Goal: Information Seeking & Learning: Find specific fact

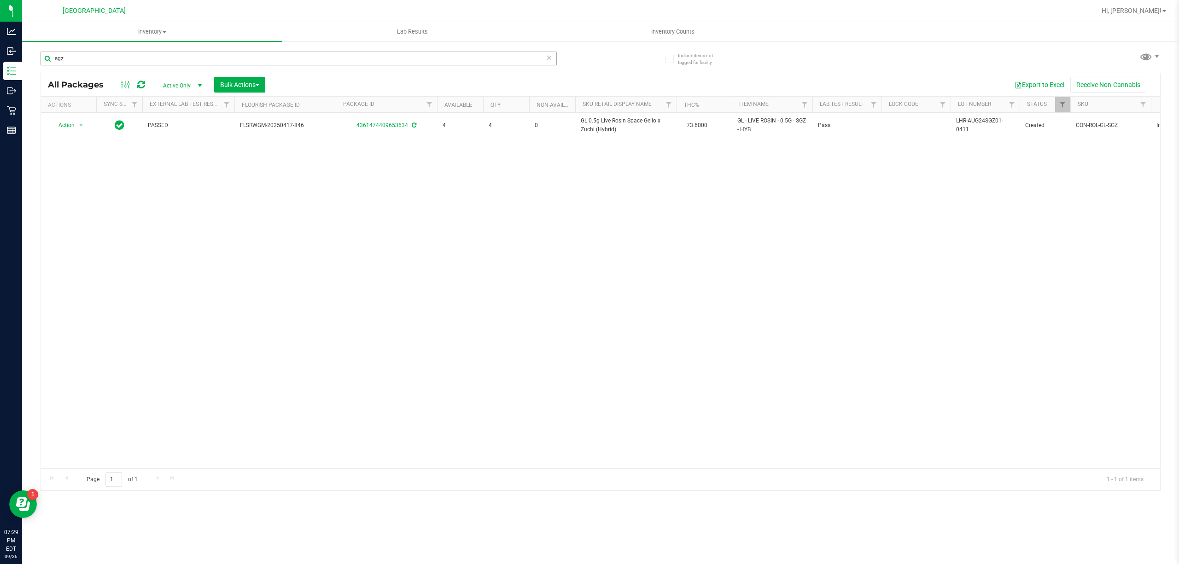
click at [471, 59] on input "sgz" at bounding box center [299, 59] width 516 height 14
click at [368, 60] on input "5264688810006745" at bounding box center [299, 59] width 516 height 14
click at [369, 59] on input "5264688810006745" at bounding box center [299, 59] width 516 height 14
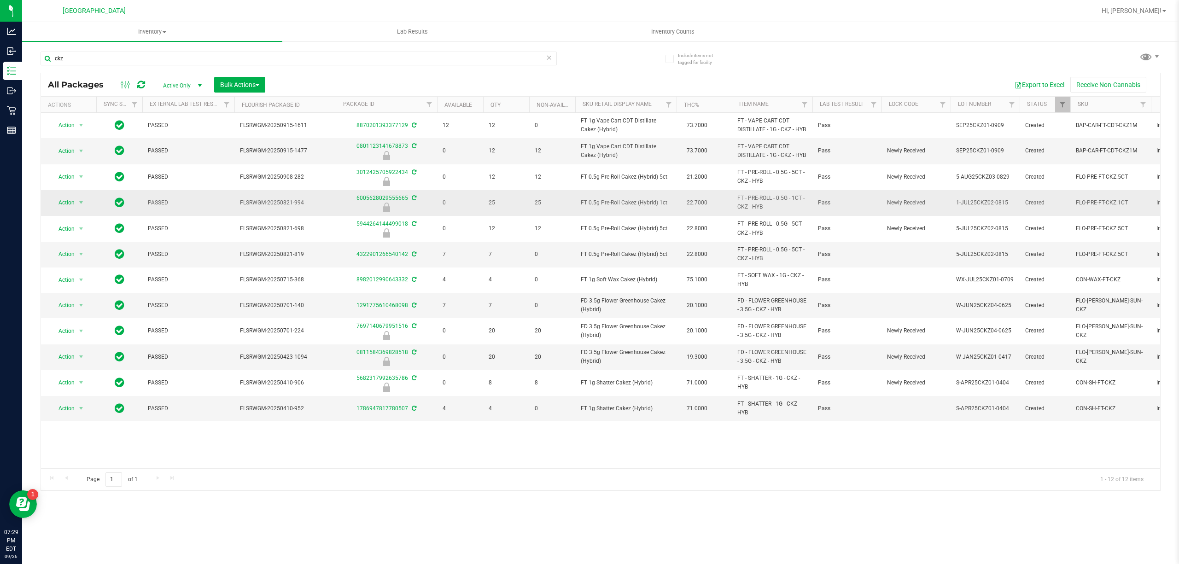
click at [607, 216] on td "FT 0.5g Pre-Roll Cakez (Hybrid) 1ct" at bounding box center [625, 203] width 101 height 26
copy td "FT 0.5g Pre-Roll Cakez (Hybrid) 1ct"
click at [413, 55] on input "ckz" at bounding box center [299, 59] width 516 height 14
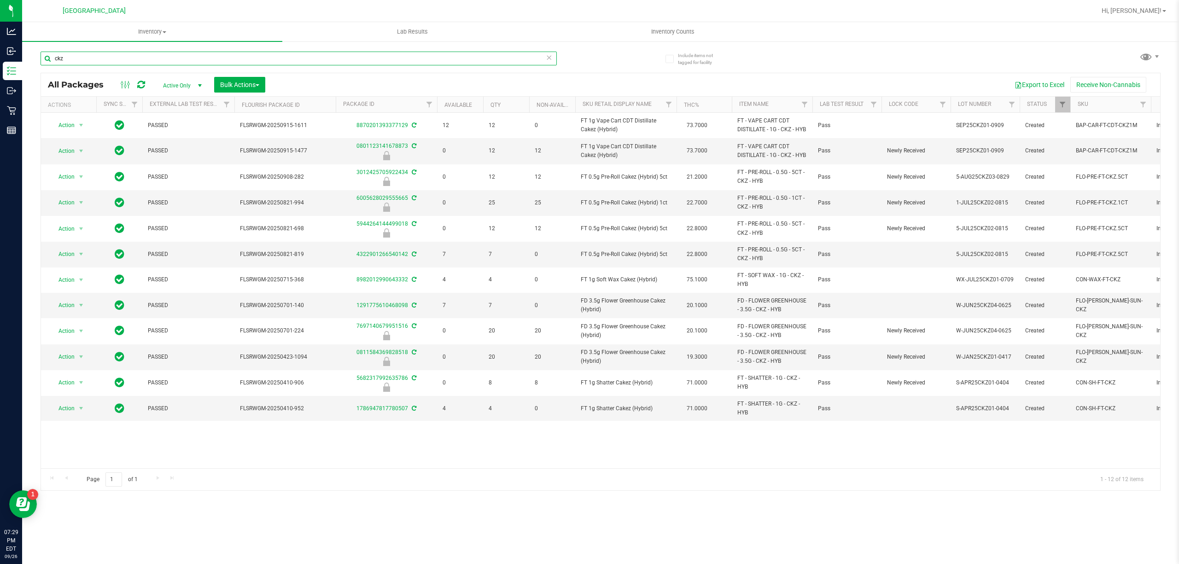
click at [413, 55] on input "ckz" at bounding box center [299, 59] width 516 height 14
paste input "FT 0.5g Pre-Roll Cakez (Hybrid) 1ct"
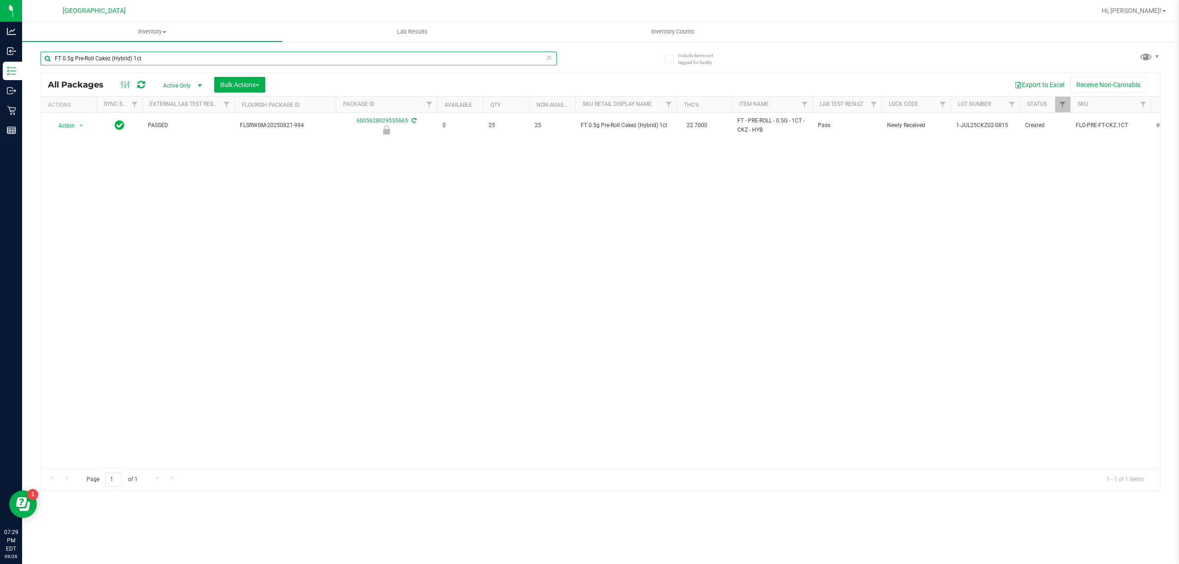
click at [490, 63] on input "FT 0.5g Pre-Roll Cakez (Hybrid) 1ct" at bounding box center [299, 59] width 516 height 14
type input "F"
type input "0"
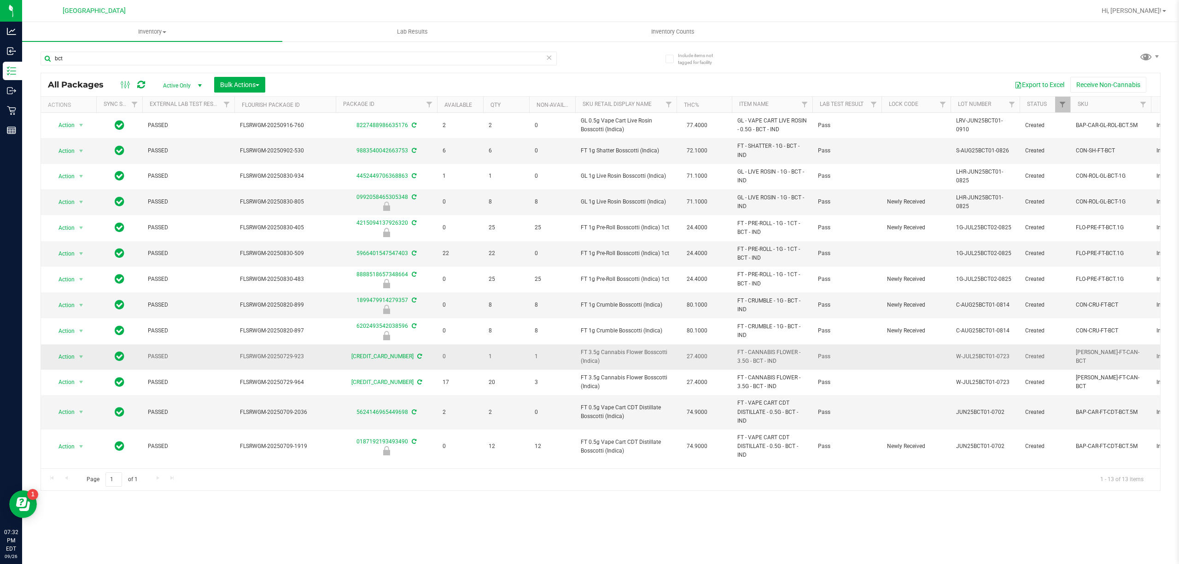
click at [627, 346] on td "FT 3.5g Cannabis Flower Bosscotti (Indica)" at bounding box center [625, 356] width 101 height 25
click at [627, 349] on td "FT 3.5g Cannabis Flower Bosscotti (Indica)" at bounding box center [625, 356] width 101 height 25
click at [622, 361] on span "FT 3.5g Cannabis Flower Bosscotti (Indica)" at bounding box center [626, 356] width 90 height 17
click at [193, 62] on input "bct" at bounding box center [299, 59] width 516 height 14
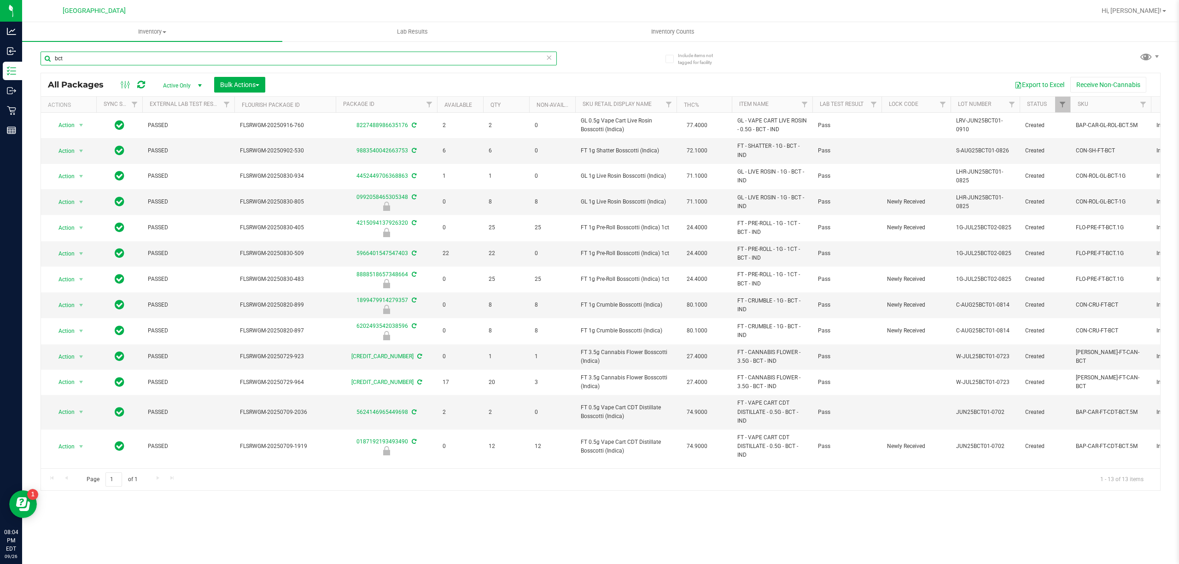
click at [193, 62] on input "bct" at bounding box center [299, 59] width 516 height 14
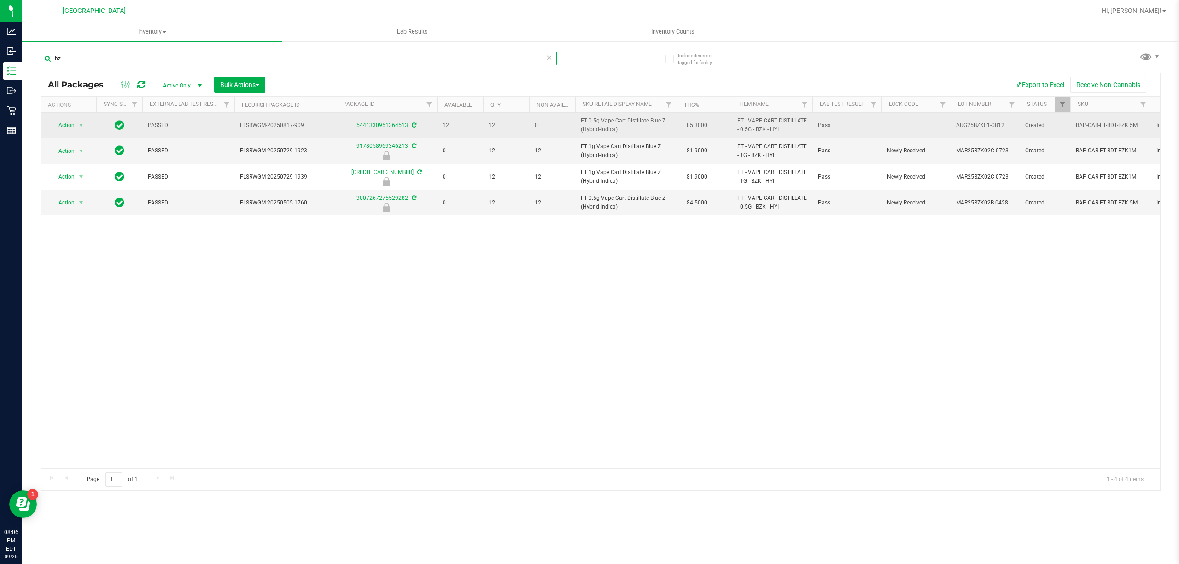
type input "b"
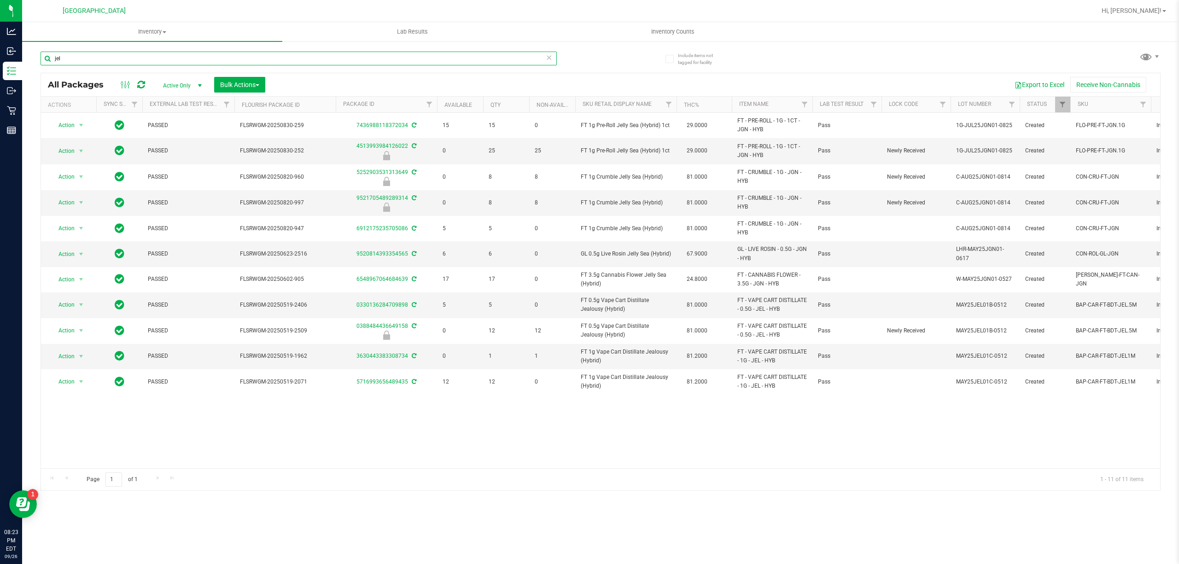
click at [132, 57] on input "jel" at bounding box center [299, 59] width 516 height 14
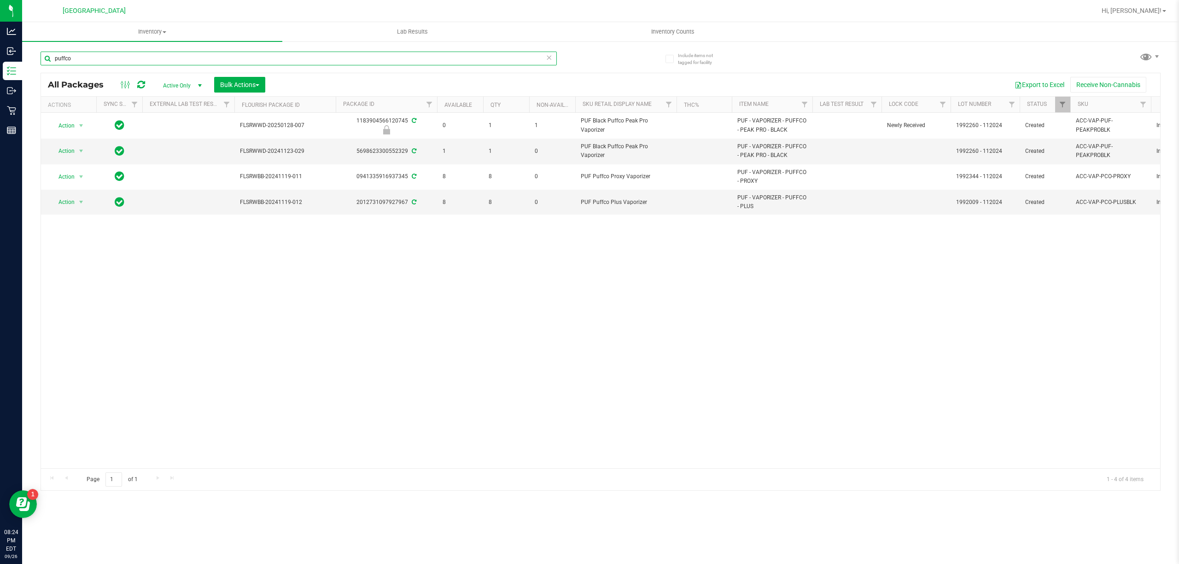
type input "puffco"
click at [550, 57] on icon at bounding box center [549, 57] width 6 height 11
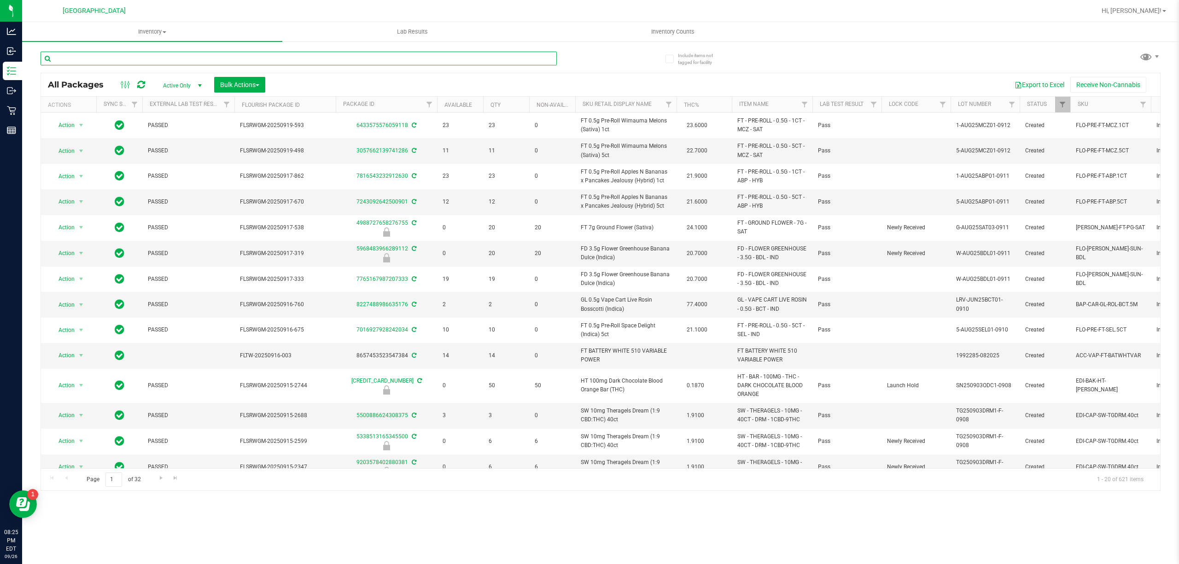
click at [547, 56] on input "text" at bounding box center [299, 59] width 516 height 14
type input "puffco"
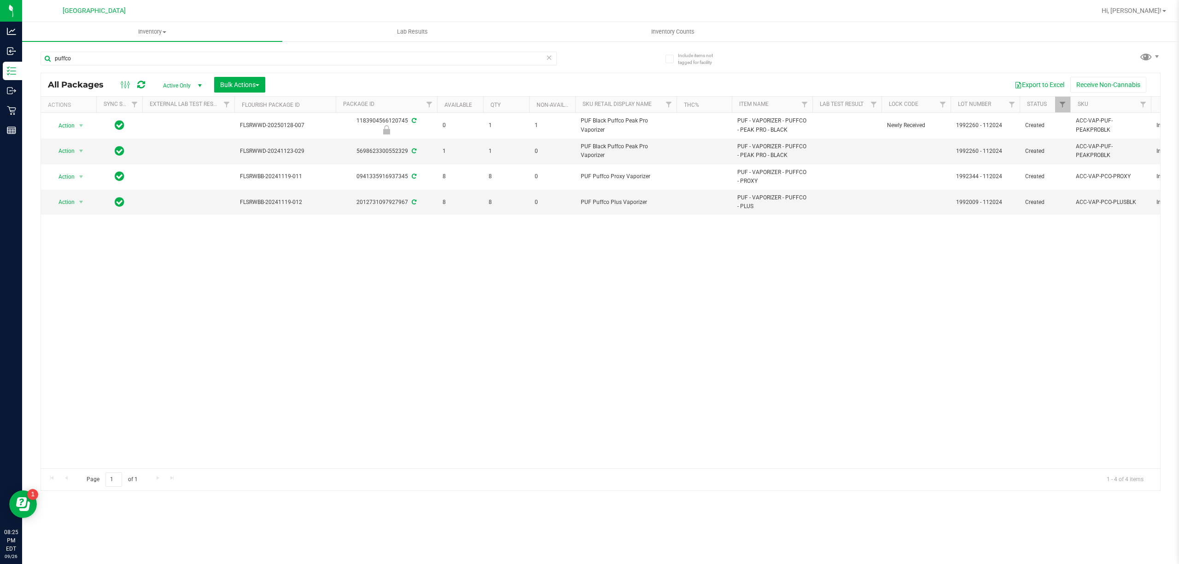
click at [549, 58] on icon at bounding box center [549, 57] width 6 height 11
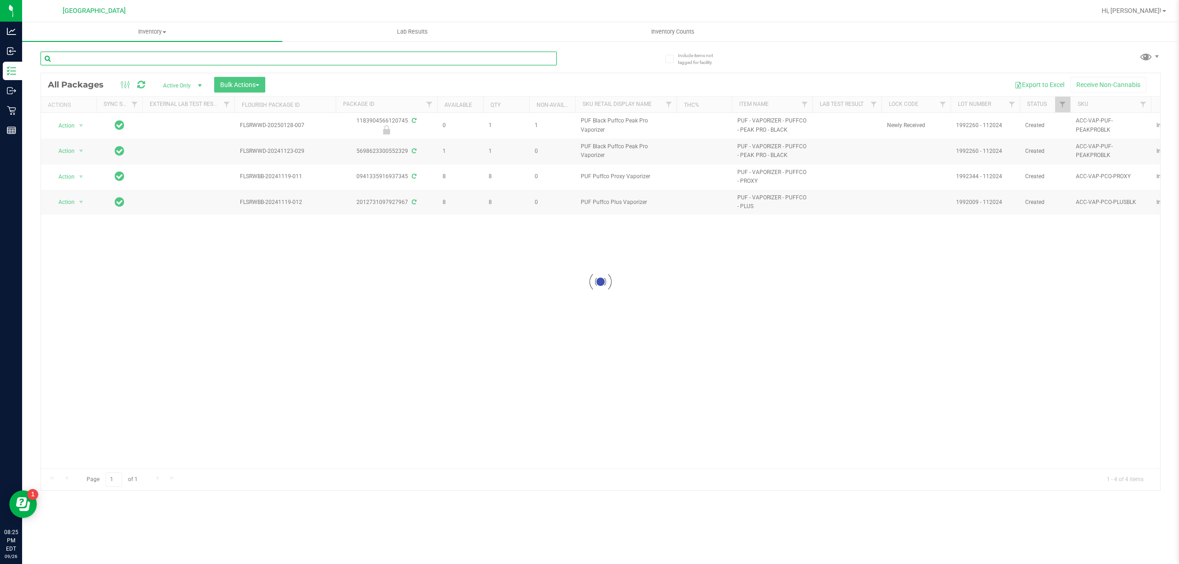
click at [522, 58] on input "text" at bounding box center [299, 59] width 516 height 14
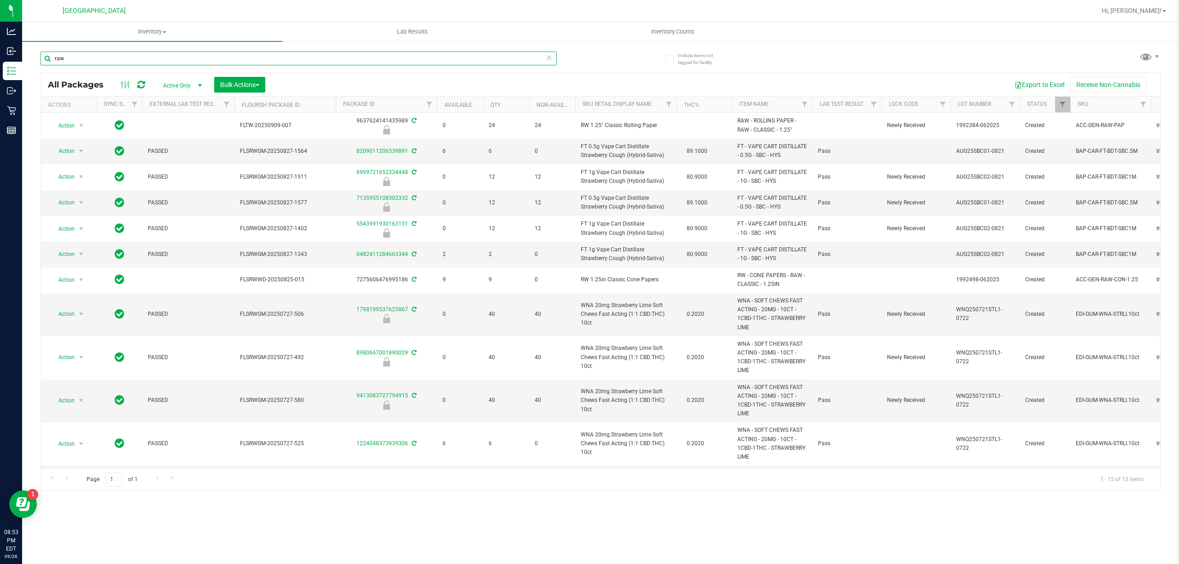
type input "raw"
click at [1152, 16] on div "Hi, [PERSON_NAME]!" at bounding box center [1134, 11] width 72 height 16
click at [1151, 8] on span "Hi, [PERSON_NAME]!" at bounding box center [1131, 10] width 60 height 7
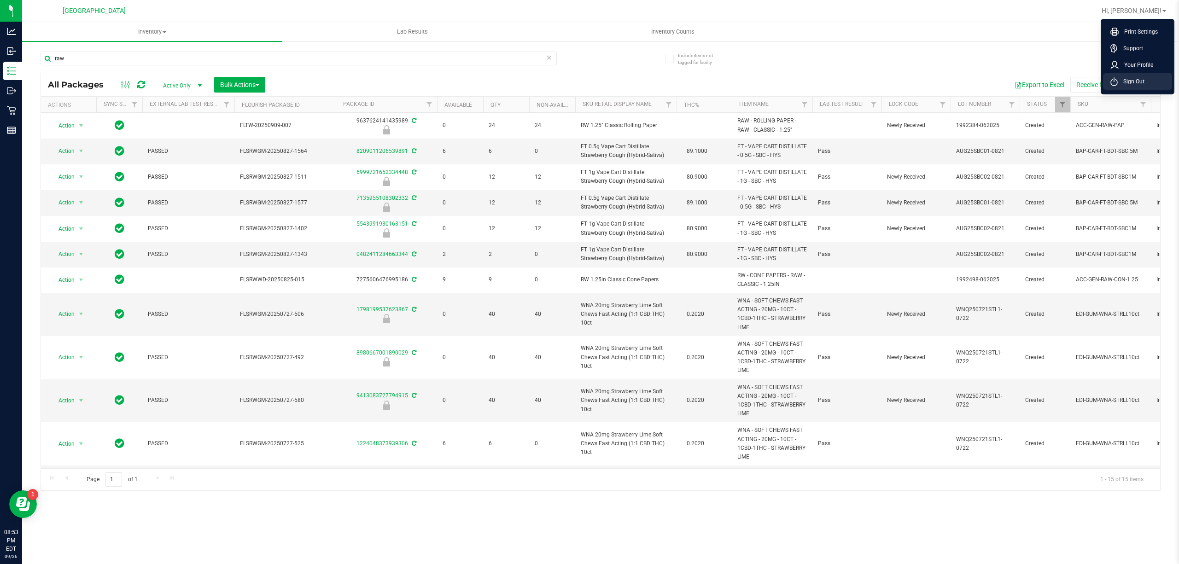
click at [1133, 86] on li "Sign Out" at bounding box center [1137, 81] width 69 height 17
